Goal: Transaction & Acquisition: Purchase product/service

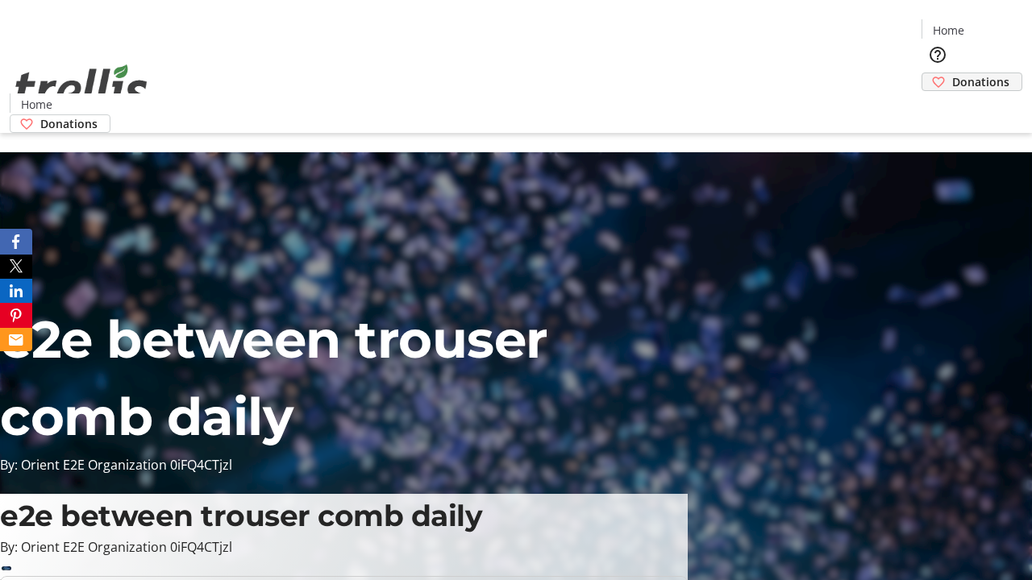
click at [952, 73] on span "Donations" at bounding box center [980, 81] width 57 height 17
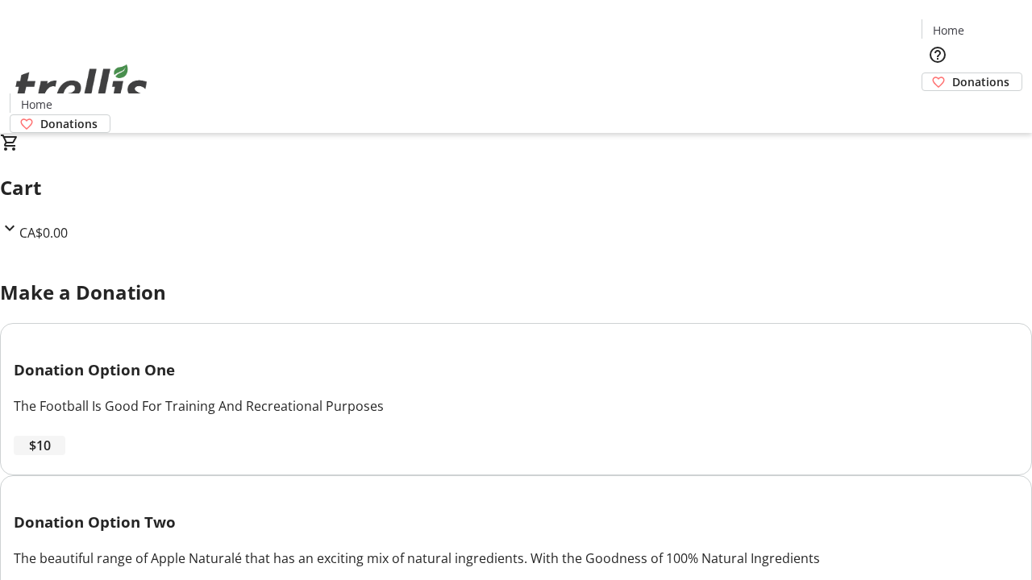
click at [51, 455] on span "$10" at bounding box center [40, 445] width 22 height 19
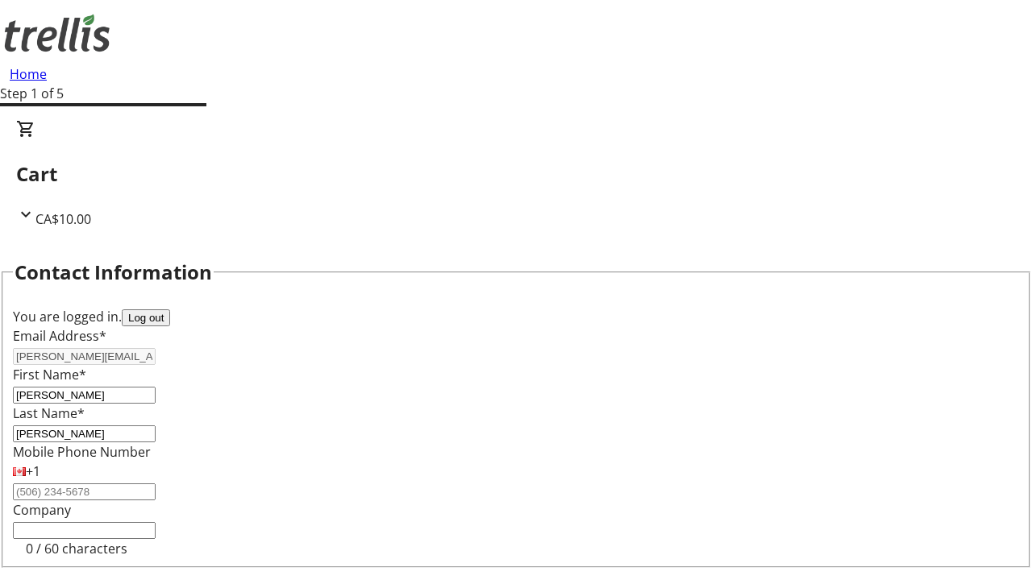
select select "CA"
type input "[STREET_ADDRESS][PERSON_NAME]"
type input "Kelowna"
select select "BC"
type input "Kelowna"
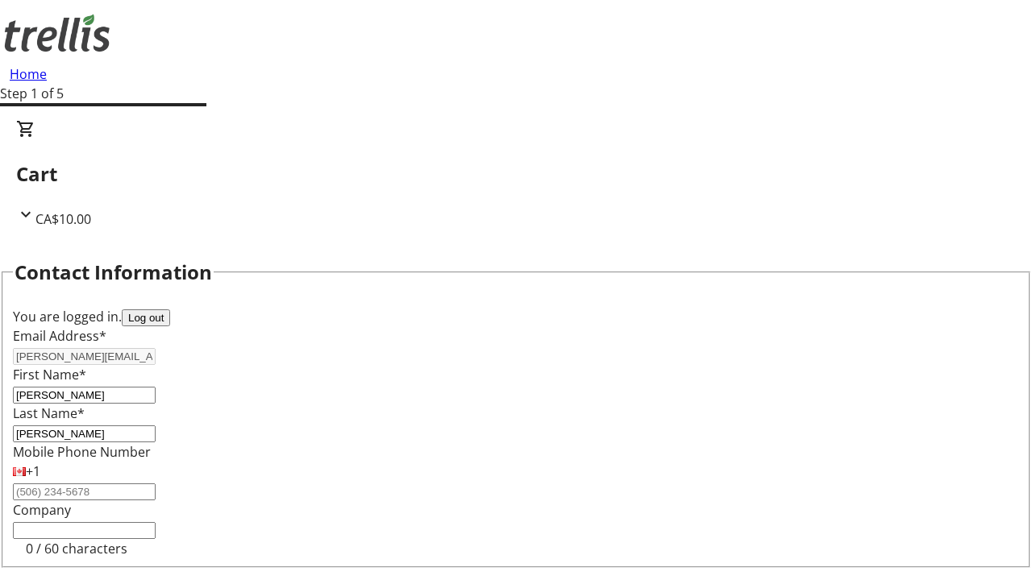
type input "V1Y 0C2"
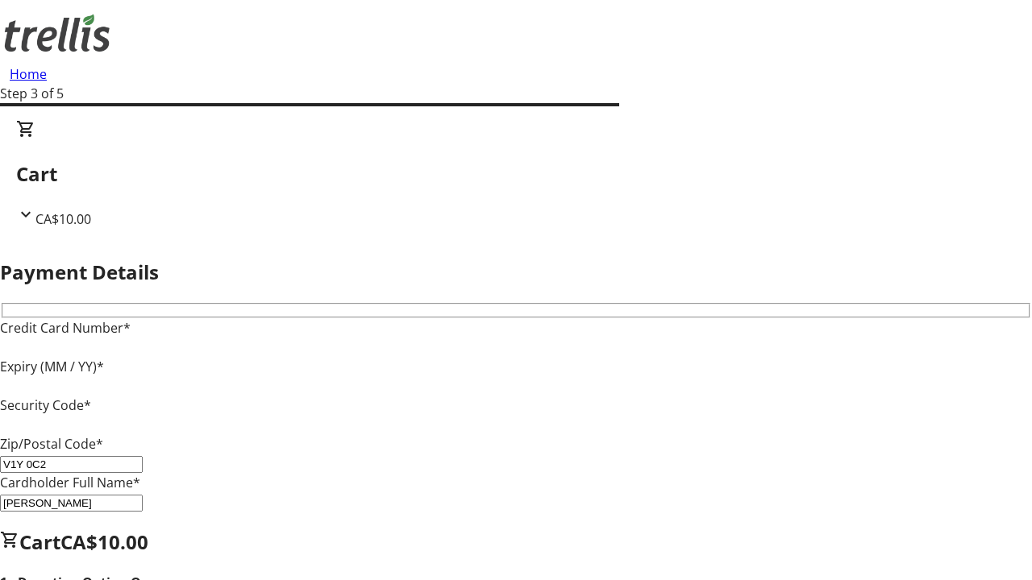
type input "V1Y 0C2"
